Goal: Task Accomplishment & Management: Manage account settings

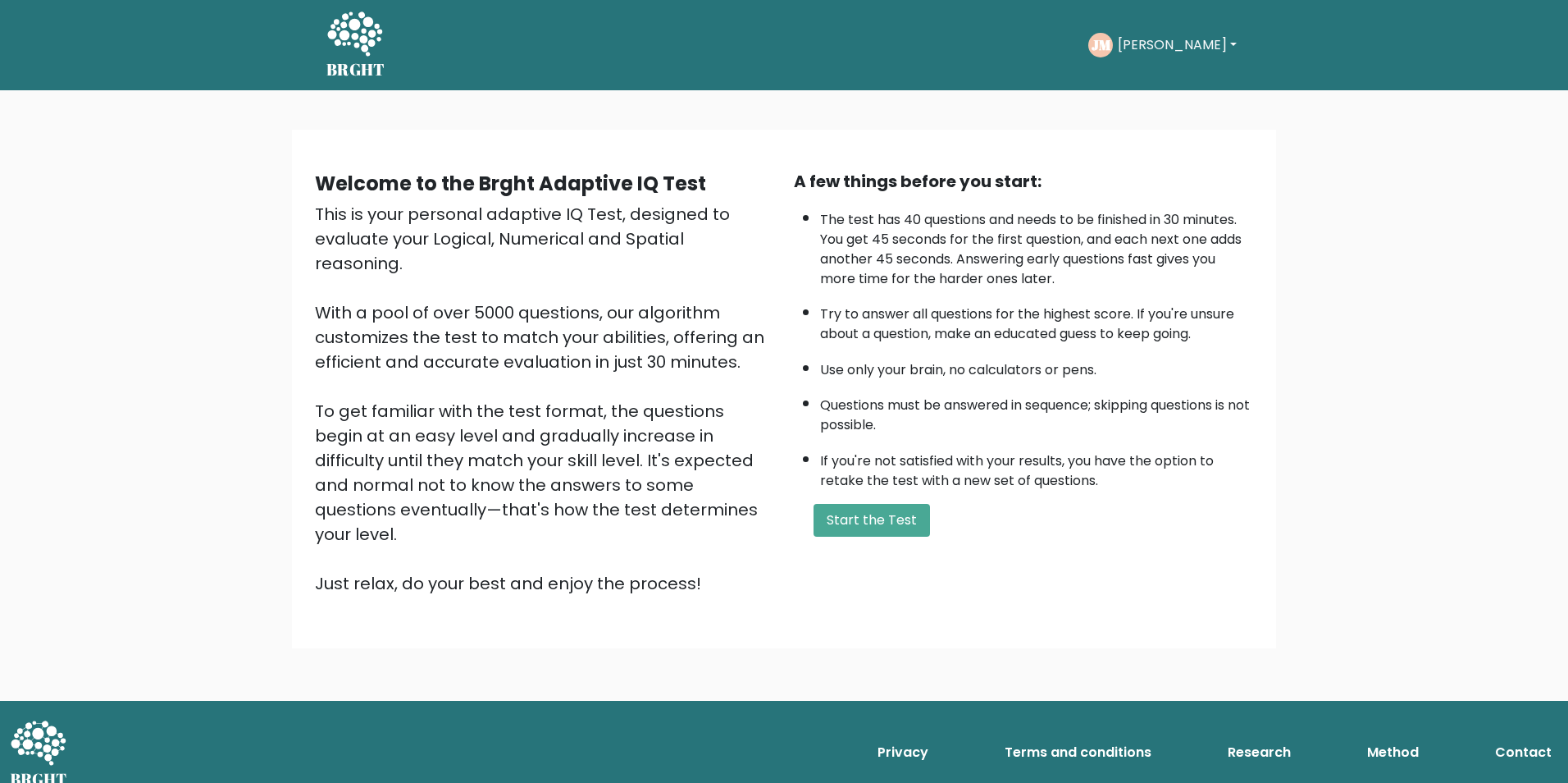
click at [1133, 38] on button "[PERSON_NAME]" at bounding box center [1177, 45] width 129 height 21
click at [1172, 75] on link "Dashboard" at bounding box center [1154, 88] width 130 height 26
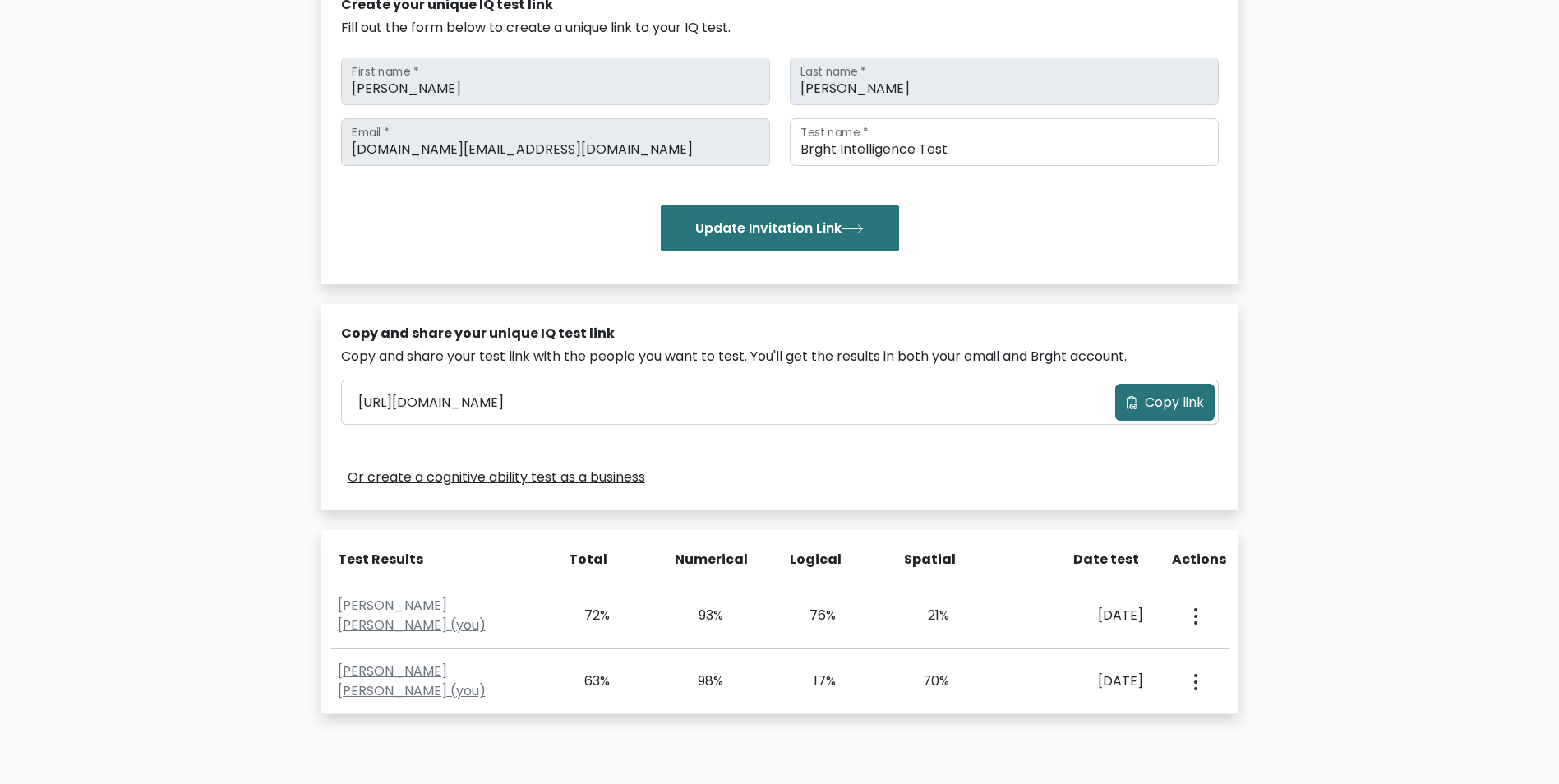
scroll to position [405, 0]
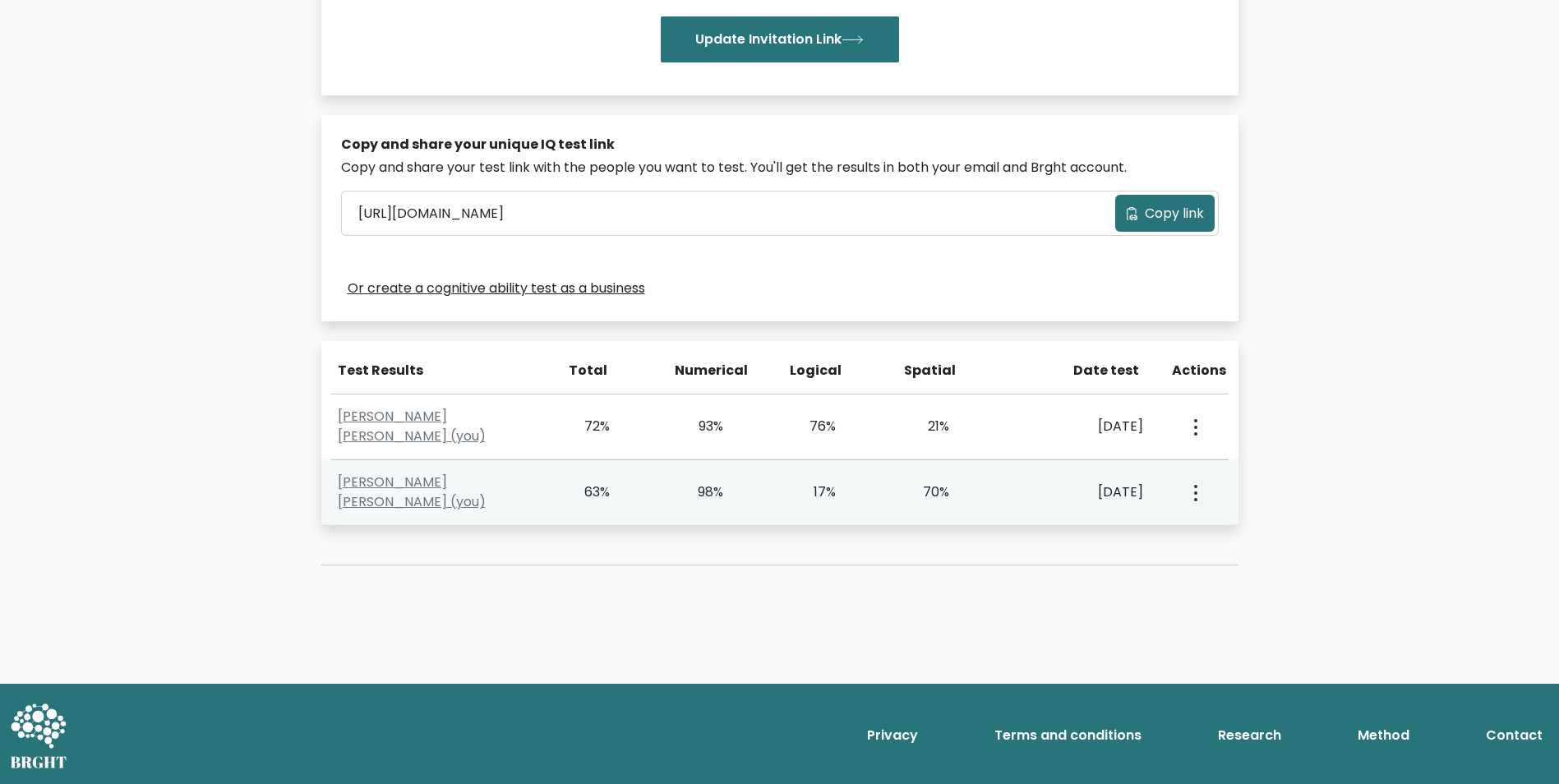
click at [1191, 493] on button "button" at bounding box center [1194, 492] width 13 height 51
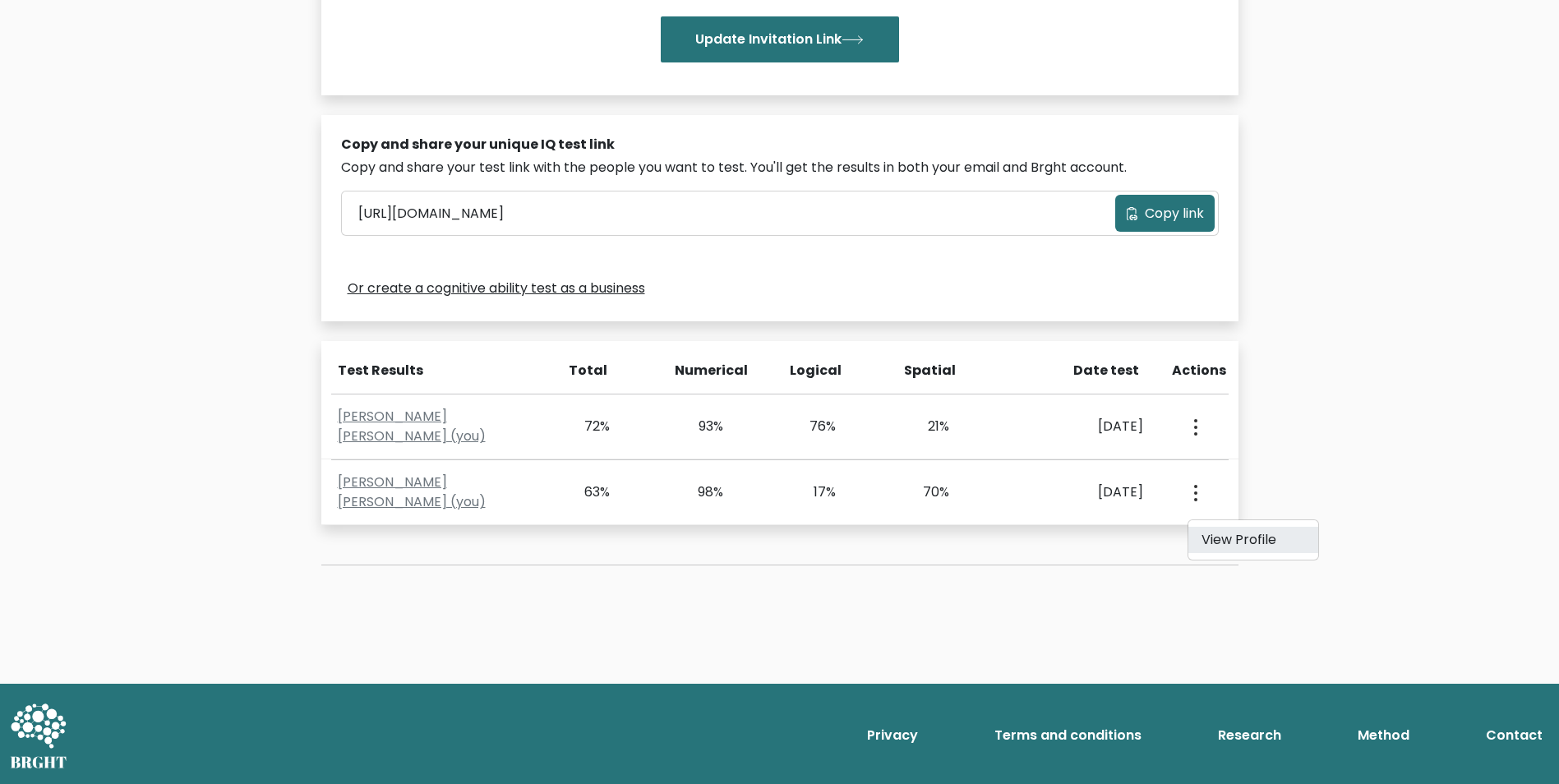
click at [1215, 546] on link "View Profile" at bounding box center [1252, 540] width 130 height 26
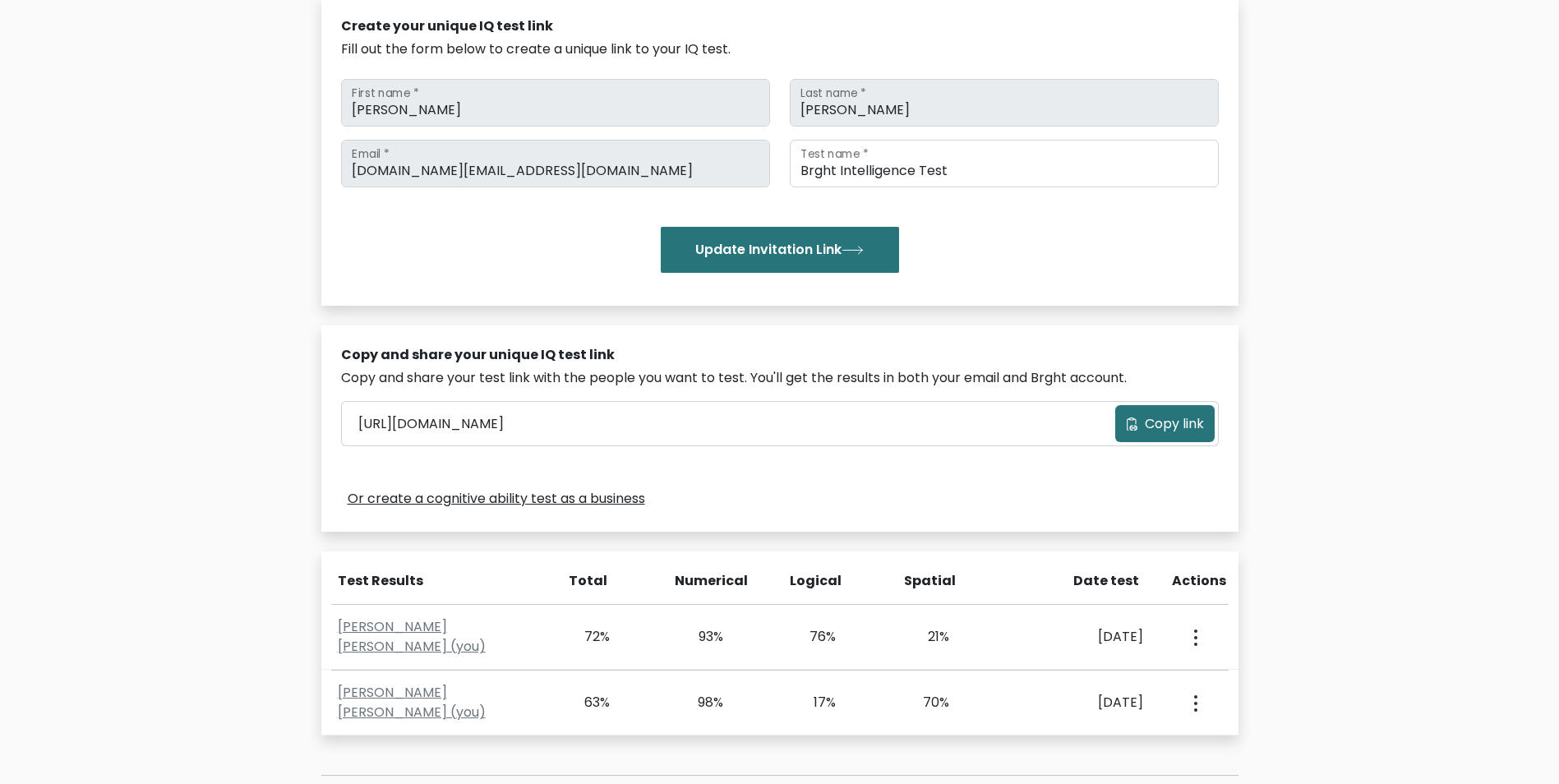
scroll to position [322, 0]
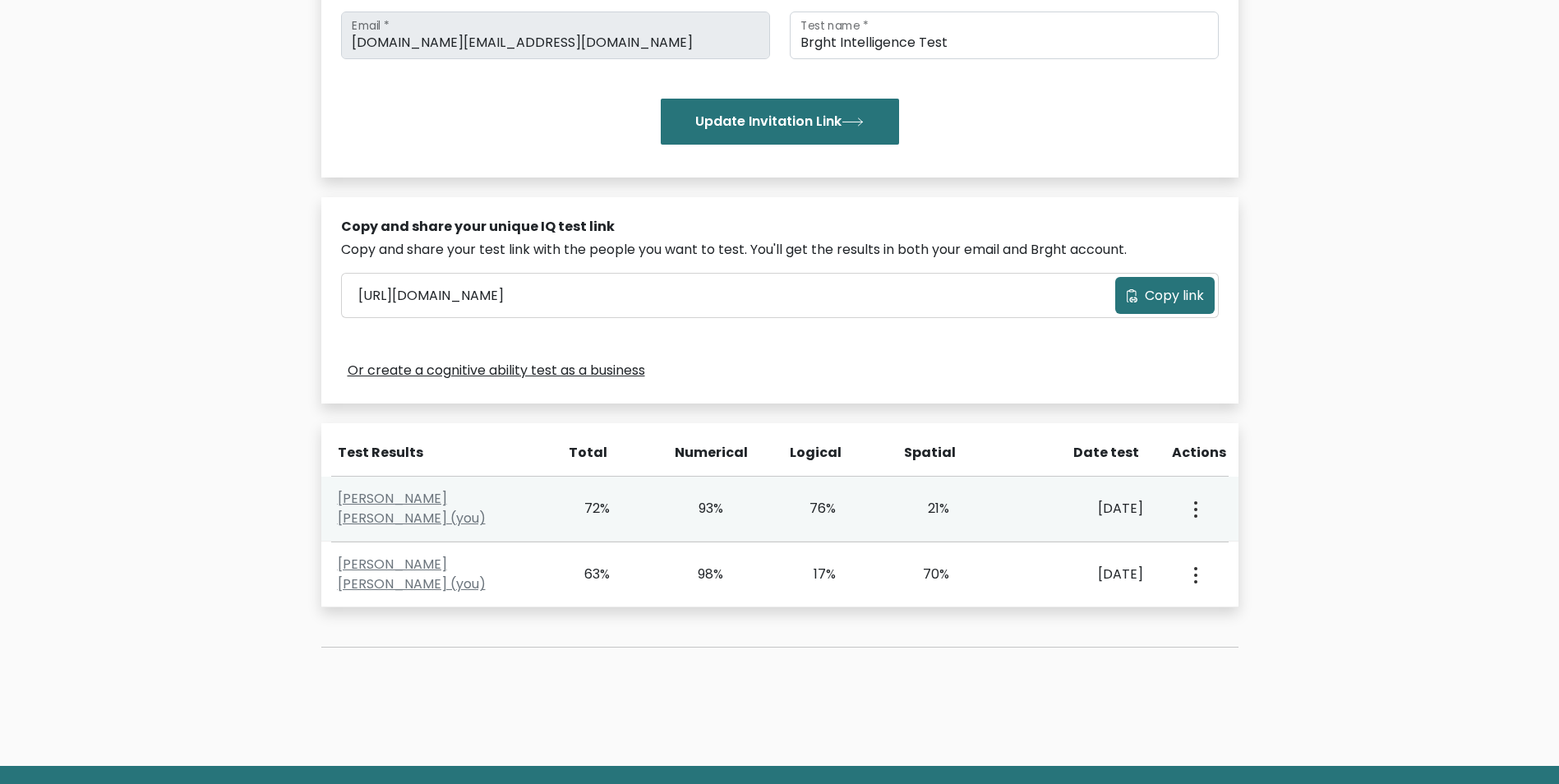
click at [1180, 506] on div "View Profile" at bounding box center [1194, 508] width 56 height 51
click at [1191, 507] on button "button" at bounding box center [1194, 508] width 13 height 51
click at [1190, 508] on button "button" at bounding box center [1194, 508] width 13 height 51
click at [486, 511] on link "John Christian Melecio (you)" at bounding box center [411, 507] width 148 height 38
click at [1010, 507] on div "Sept. 14, 2025" at bounding box center [1080, 508] width 150 height 20
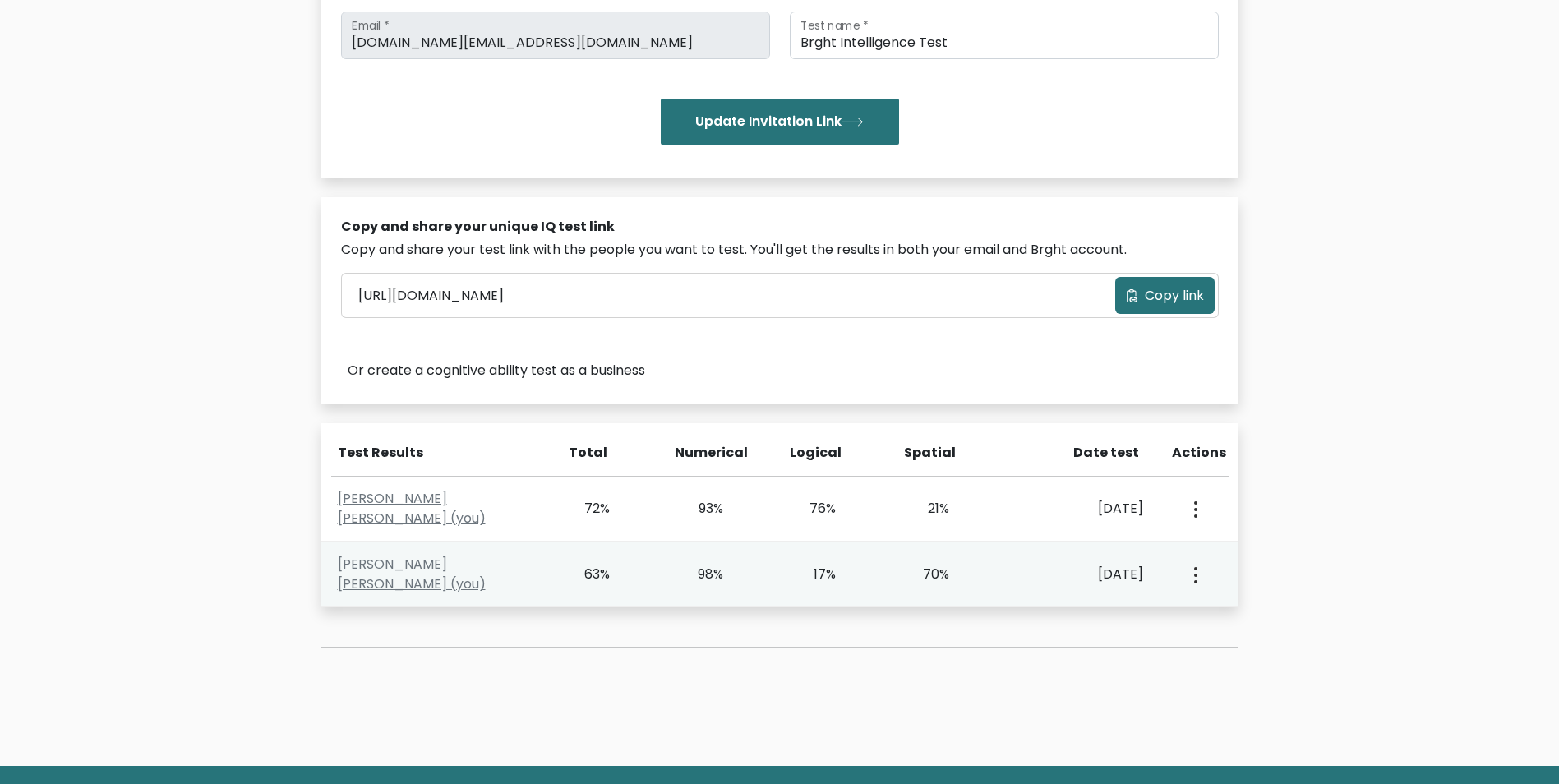
drag, startPoint x: 1019, startPoint y: 552, endPoint x: 1020, endPoint y: 577, distance: 25.0
click at [1018, 558] on div "John Christian Melecio (you) 63% 98% 17% 70% Sept. 5, 2025" at bounding box center [780, 574] width 917 height 64
click at [1023, 577] on div "Sept. 5, 2025" at bounding box center [1080, 574] width 127 height 20
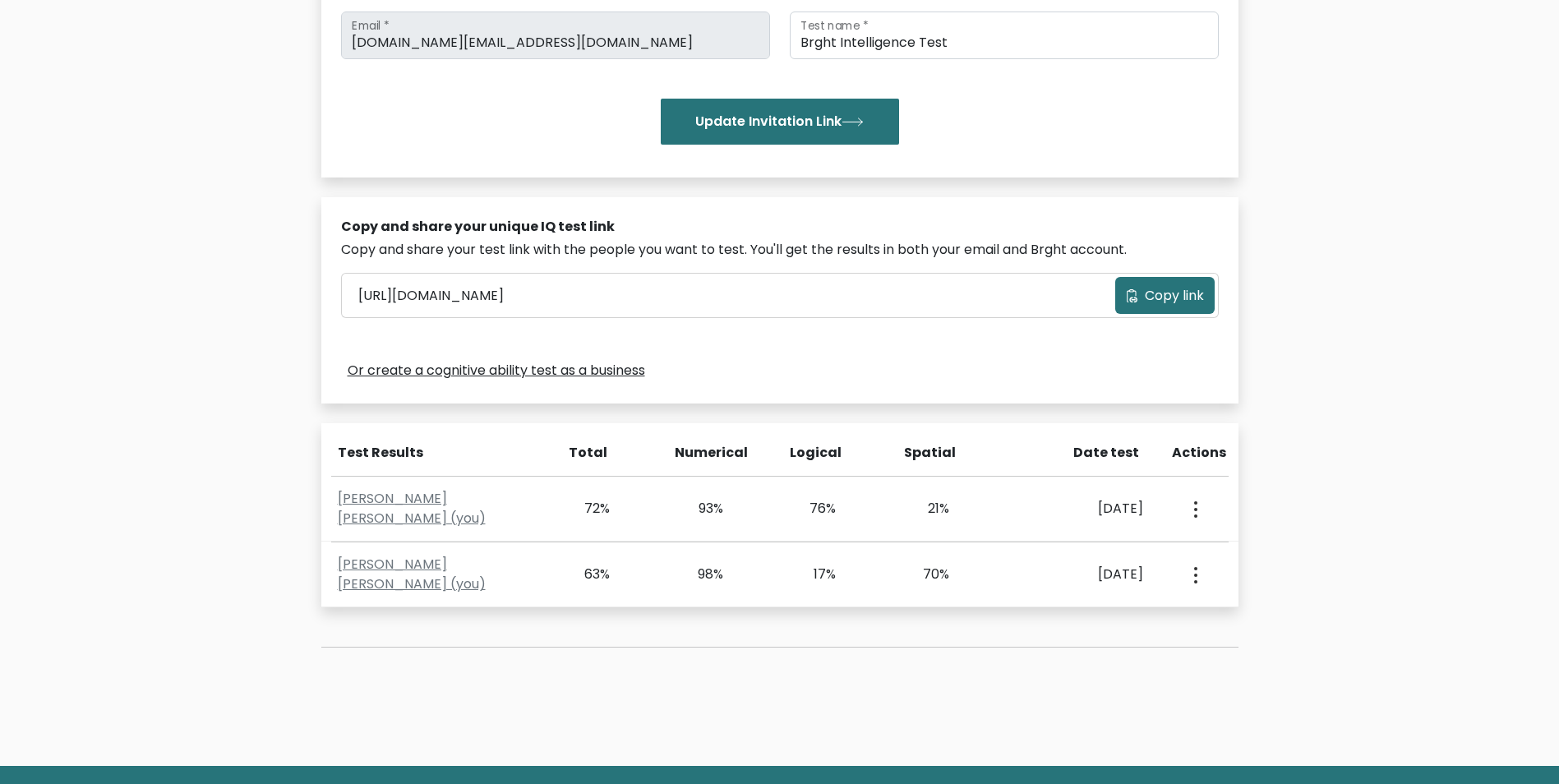
click at [1168, 292] on span "Copy link" at bounding box center [1174, 295] width 59 height 20
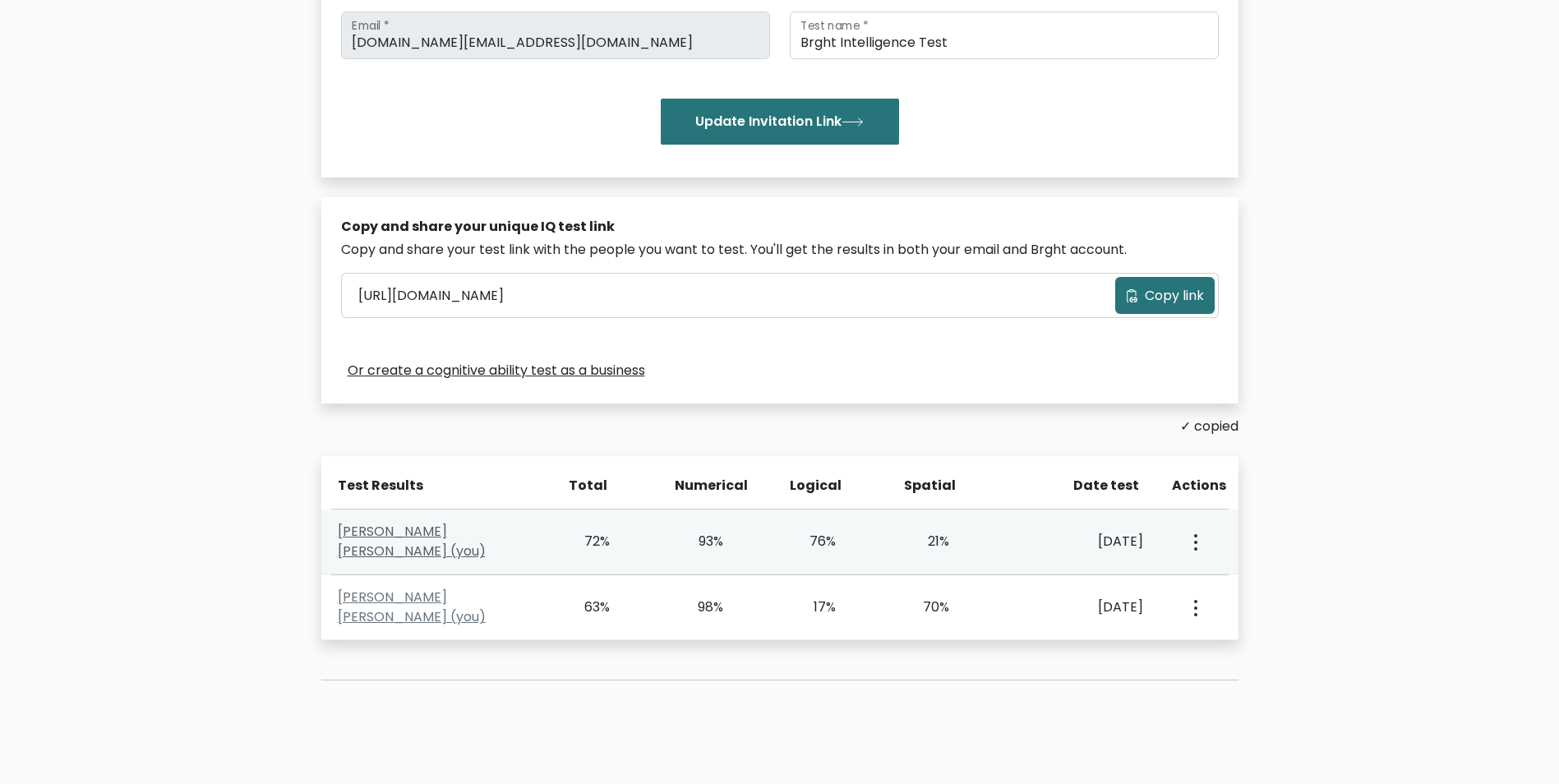
click at [425, 548] on link "John Christian Melecio (you)" at bounding box center [411, 540] width 148 height 38
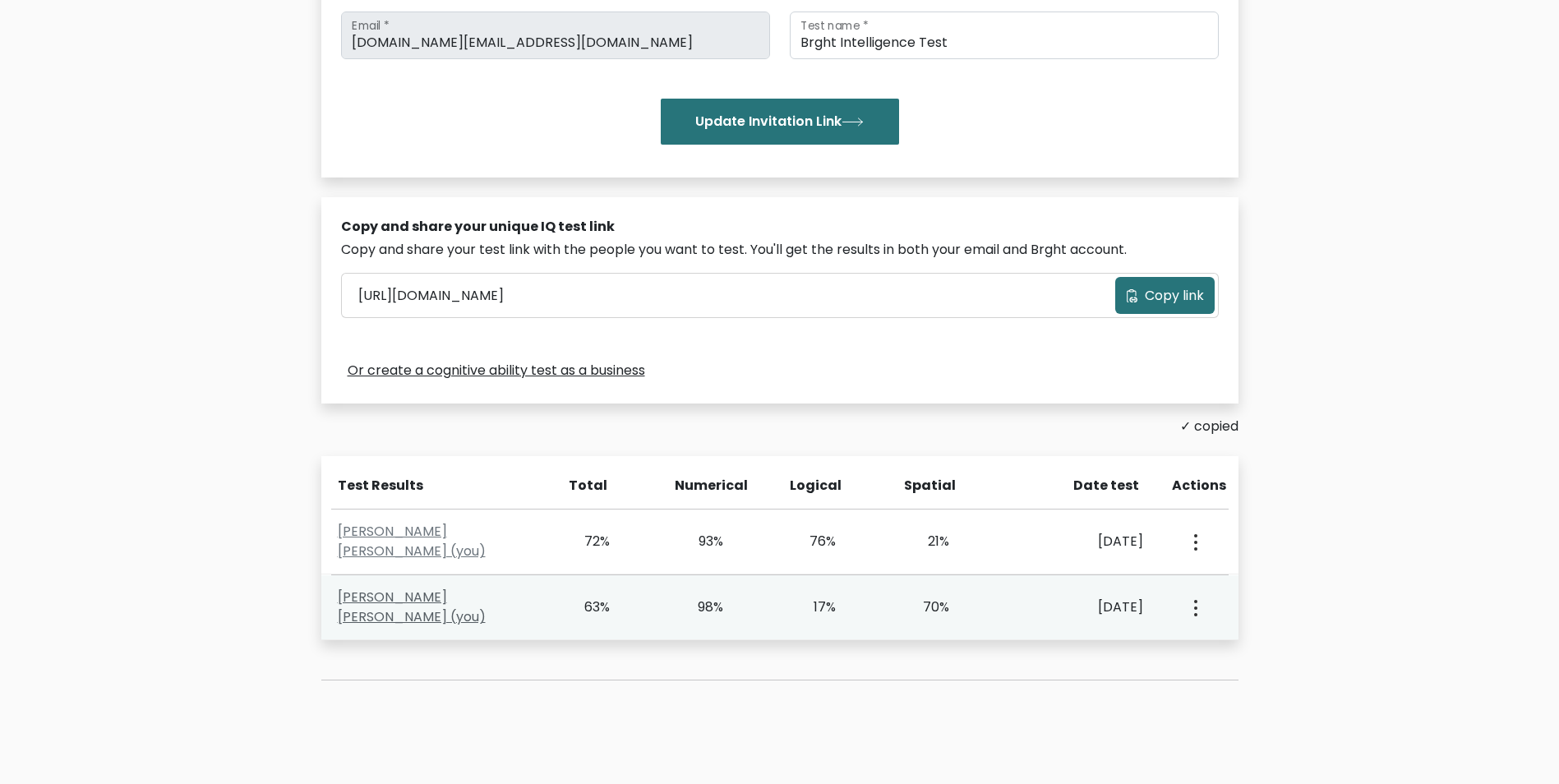
click at [452, 615] on link "John Christian Melecio (you)" at bounding box center [411, 606] width 148 height 38
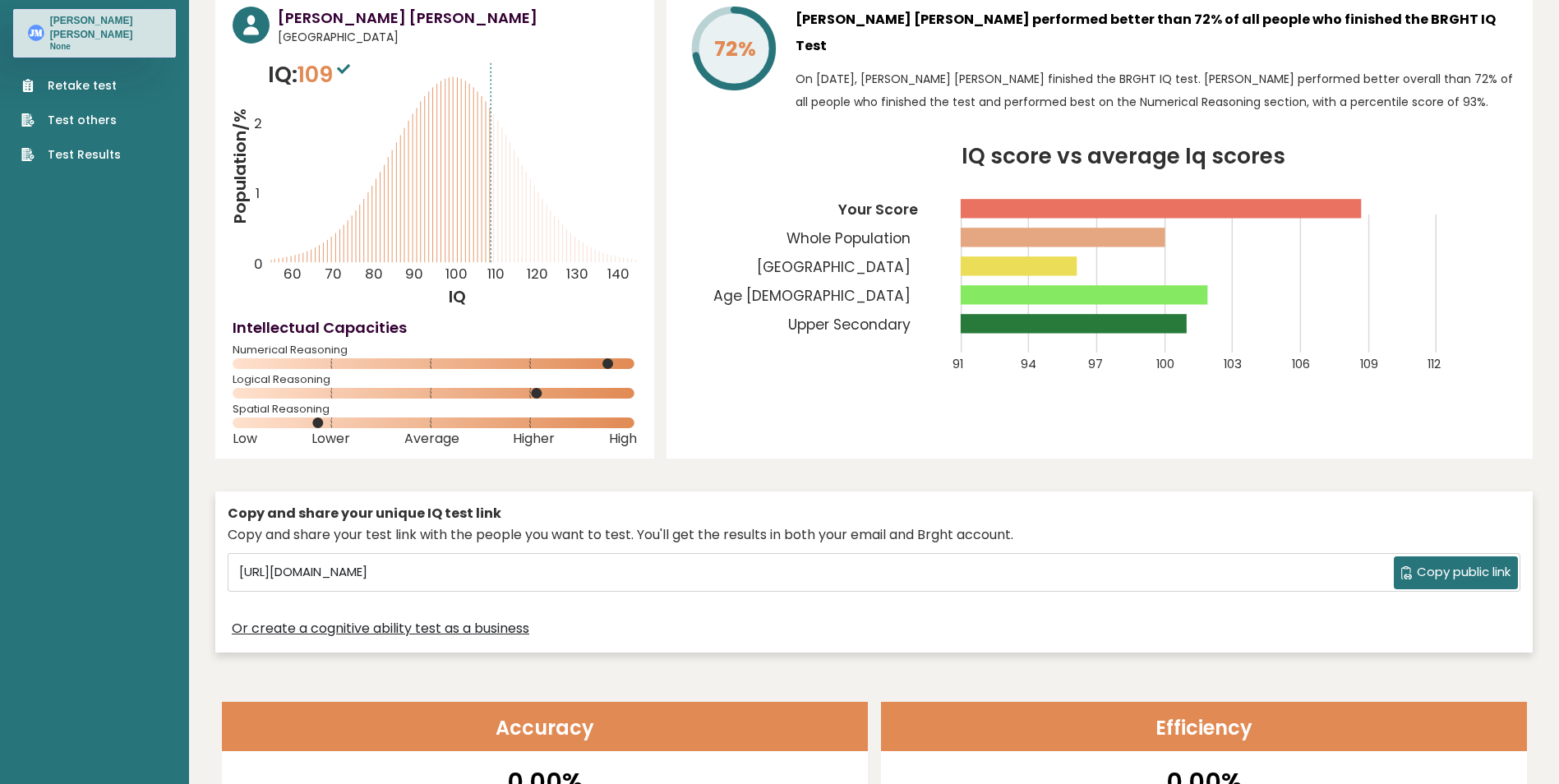
scroll to position [164, 0]
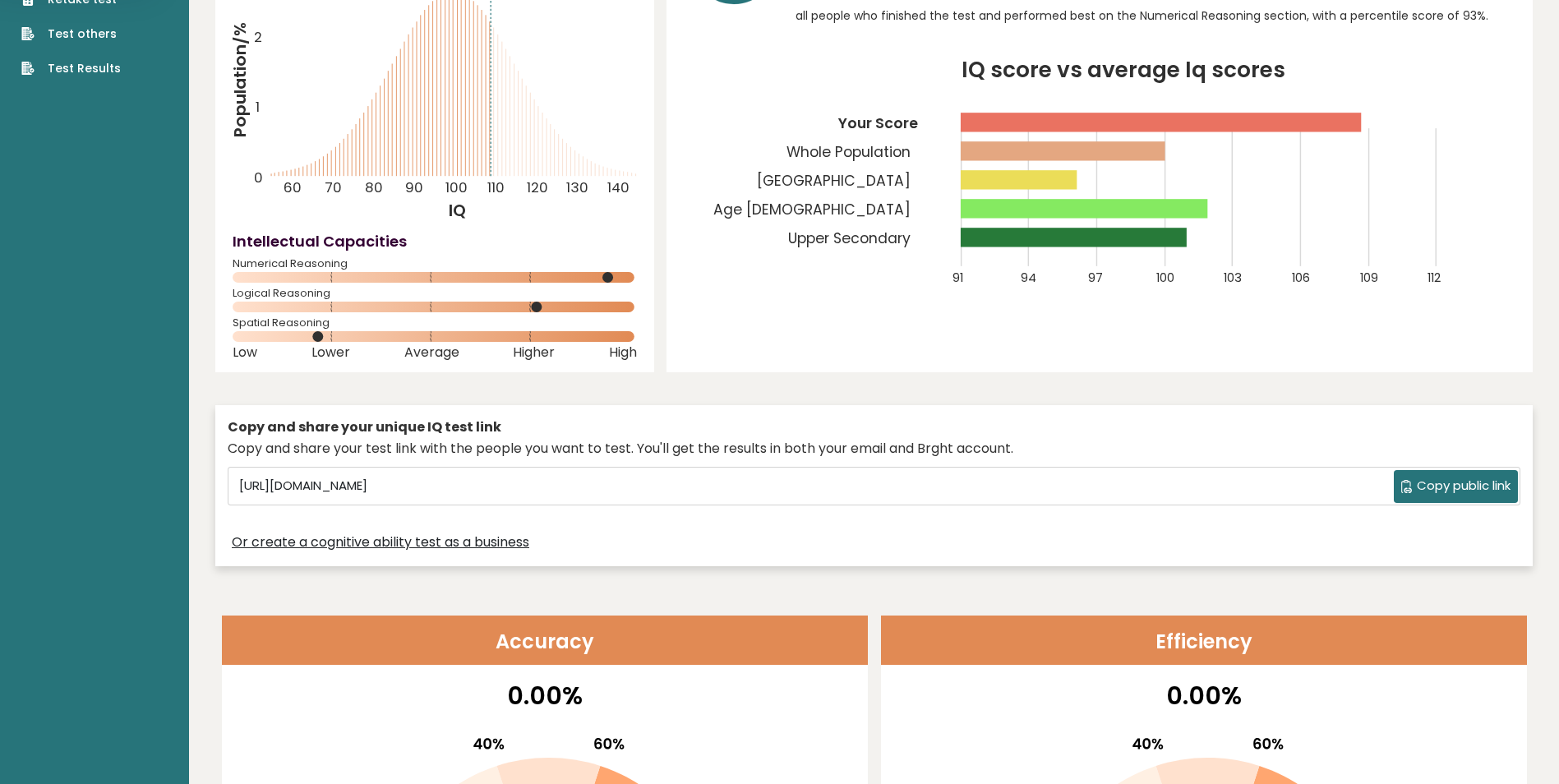
click at [1473, 500] on button "Copy public link" at bounding box center [1455, 486] width 124 height 33
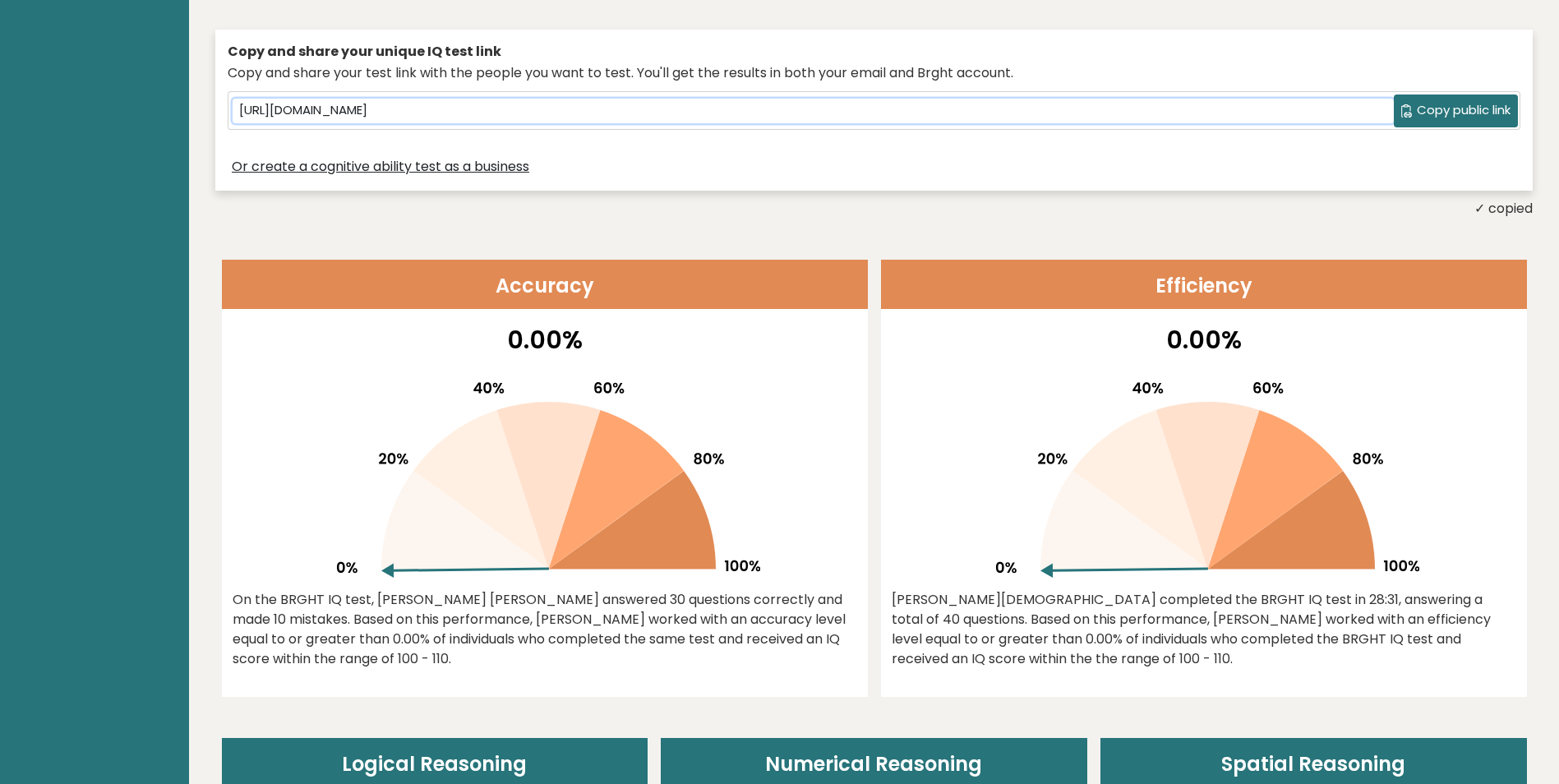
scroll to position [575, 0]
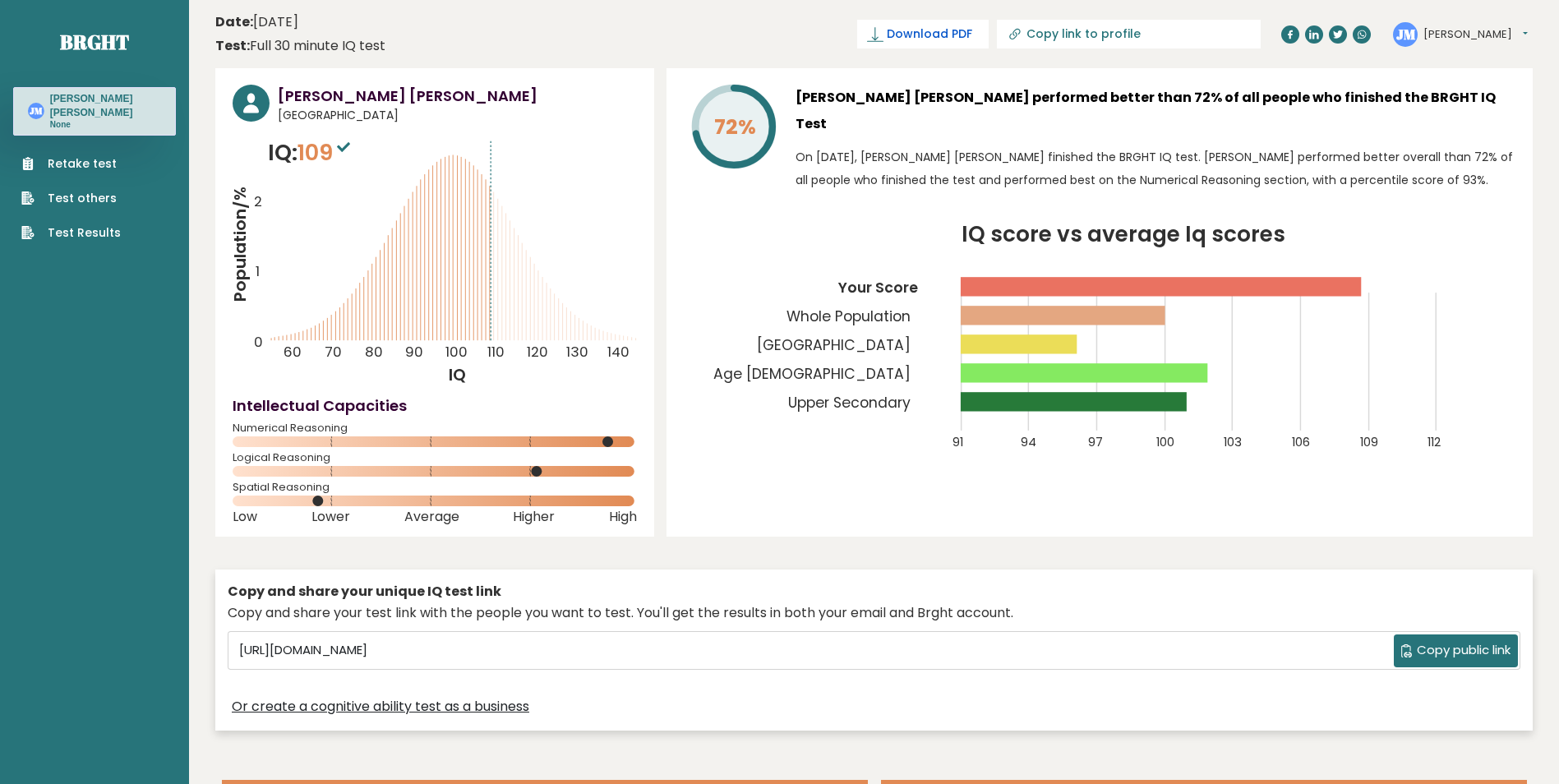
click at [972, 36] on span "Download PDF" at bounding box center [929, 34] width 85 height 17
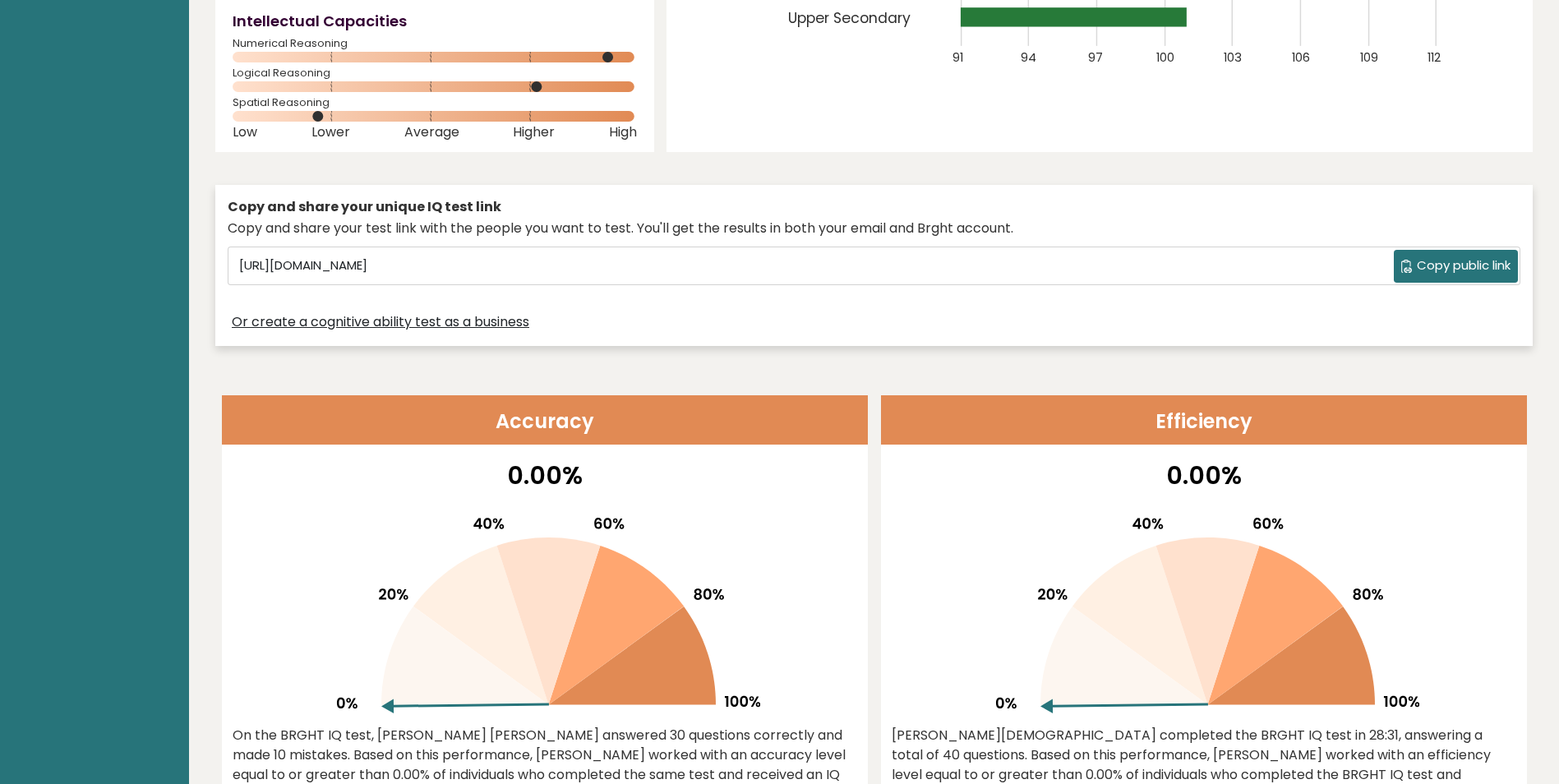
scroll to position [411, 0]
